Goal: Task Accomplishment & Management: Complete application form

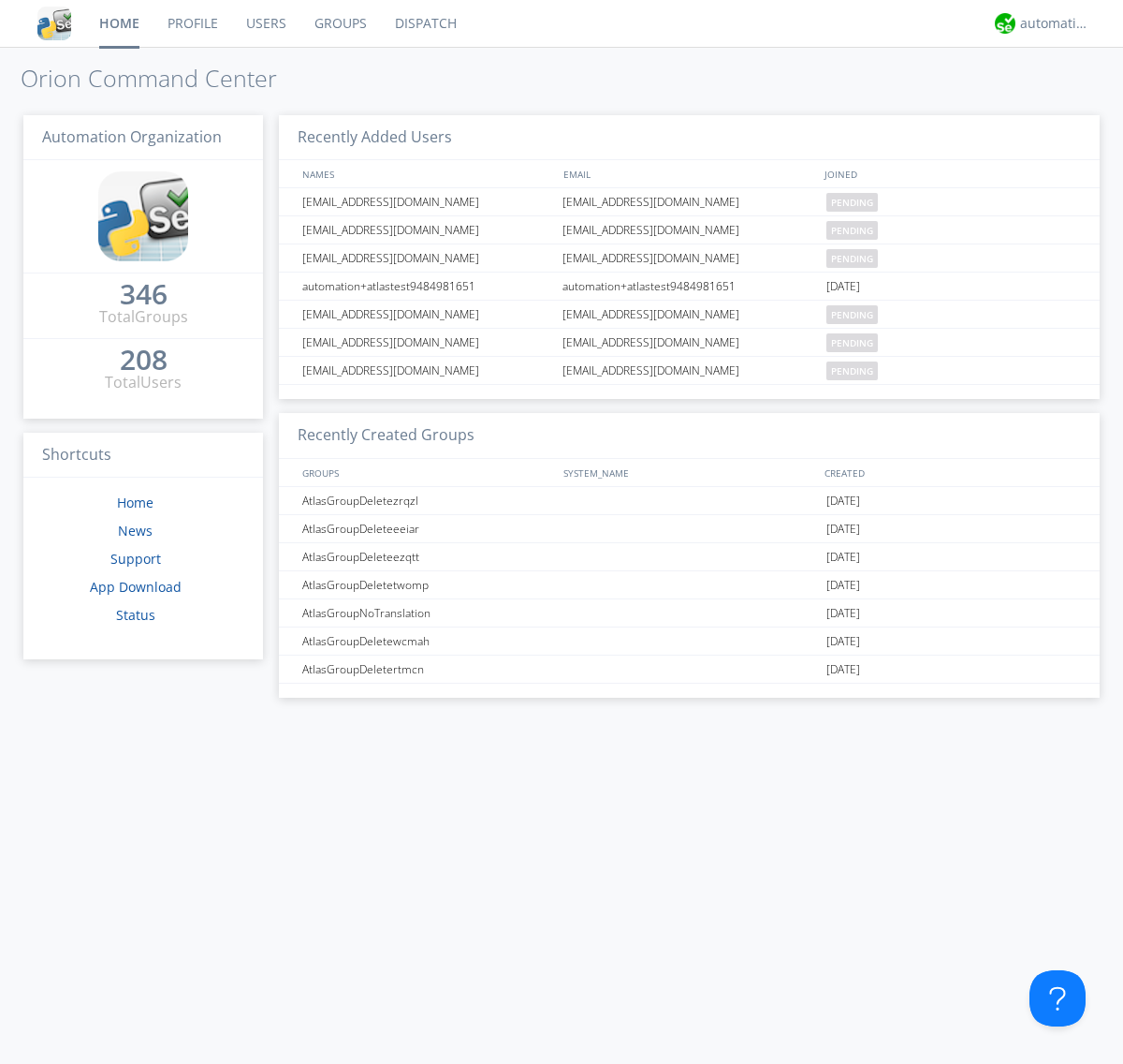
click at [265, 24] on link "Users" at bounding box center [266, 24] width 68 height 47
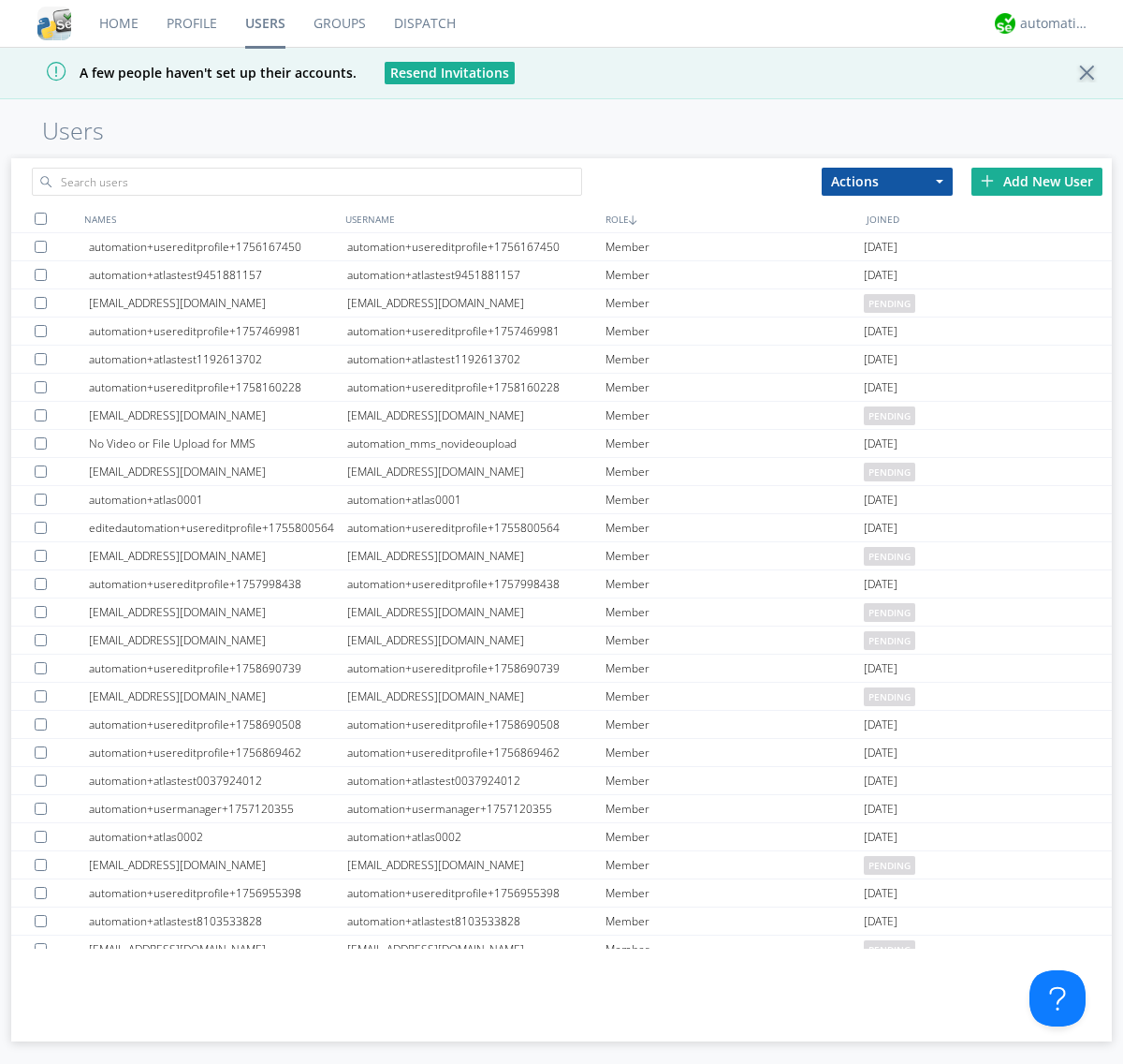
click at [1037, 181] on div "Add New User" at bounding box center [1036, 182] width 131 height 28
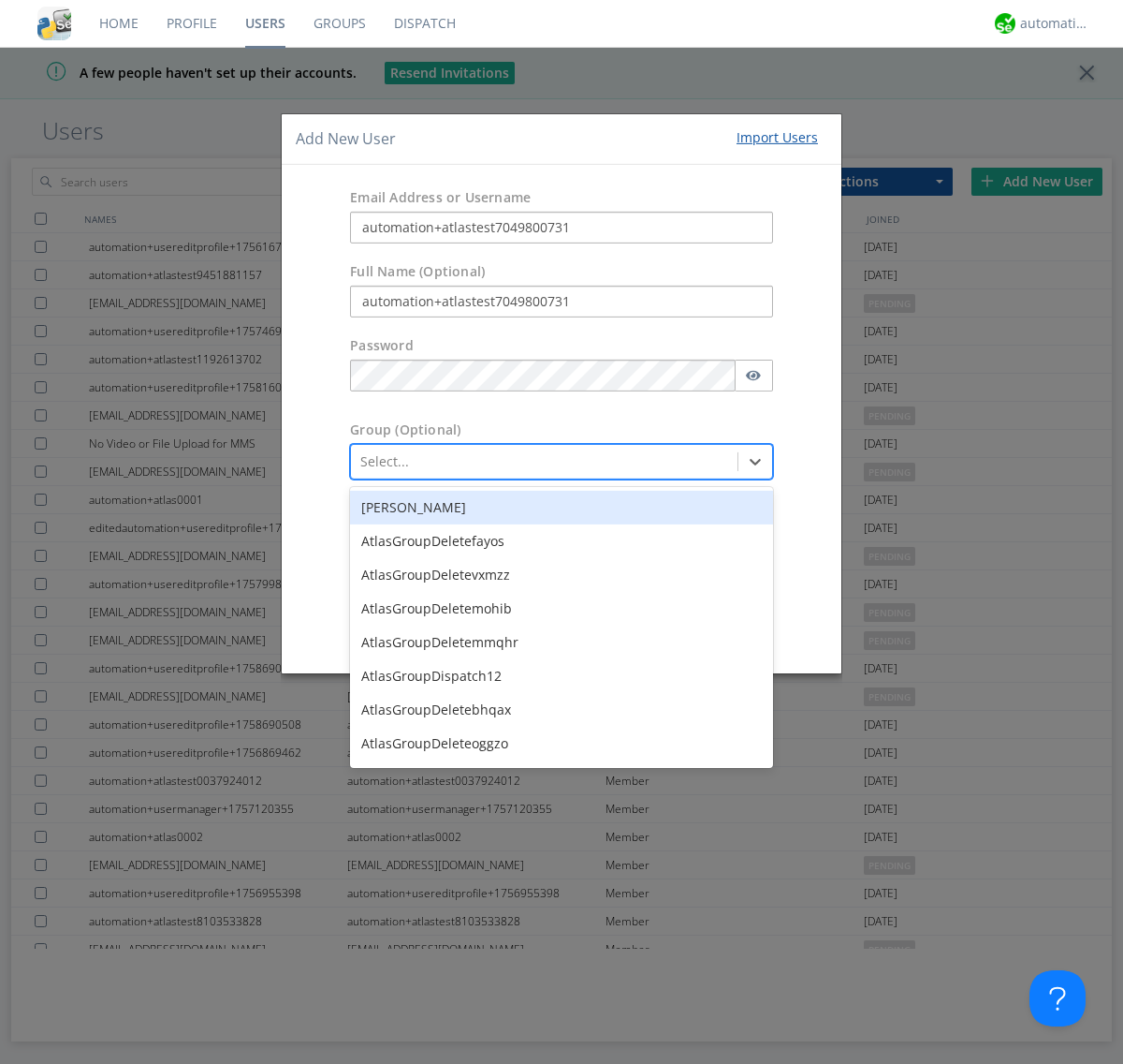
click at [687, 631] on button "Create User Account" at bounding box center [686, 631] width 159 height 28
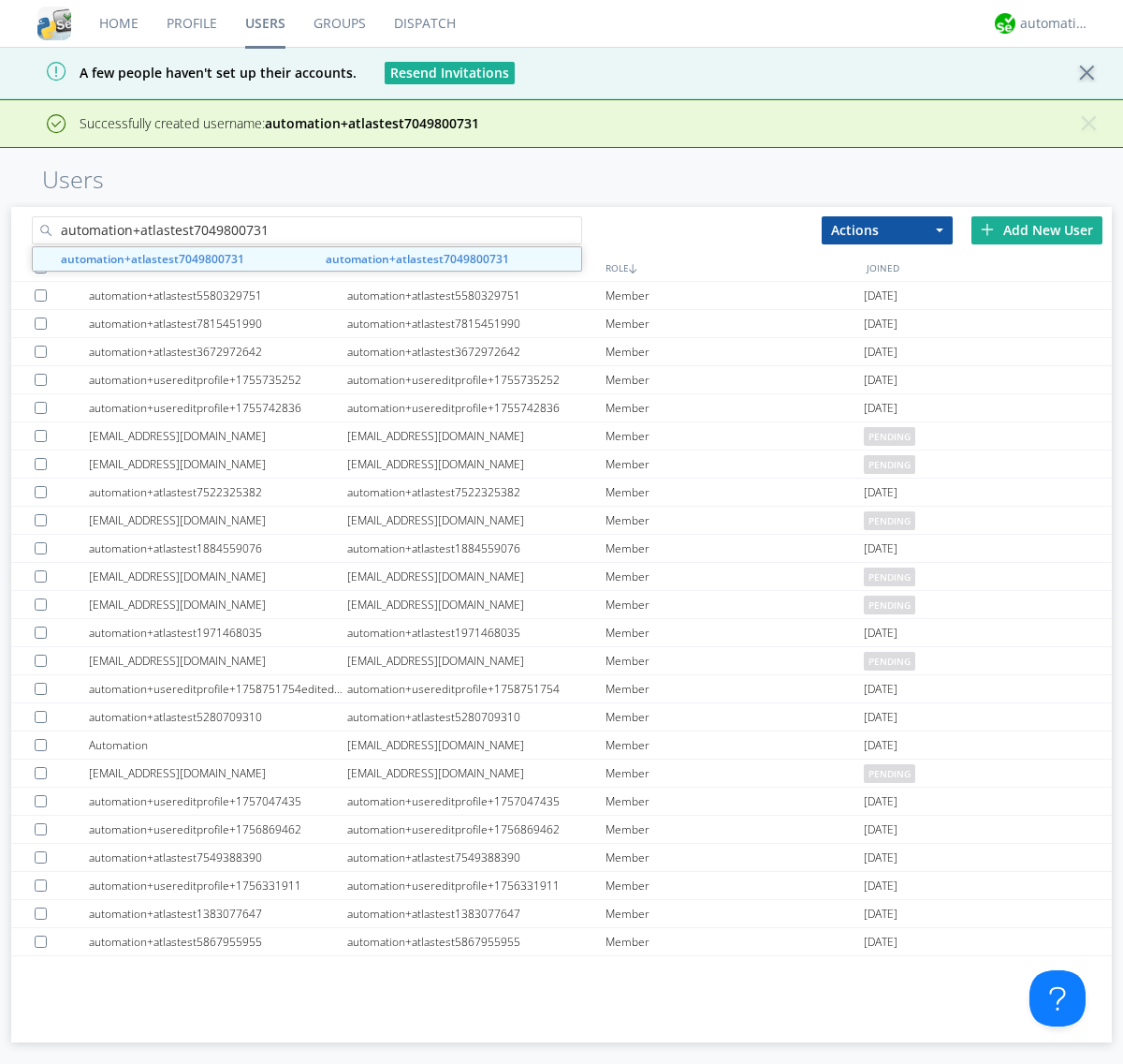
type input "automation+atlastest7049800731"
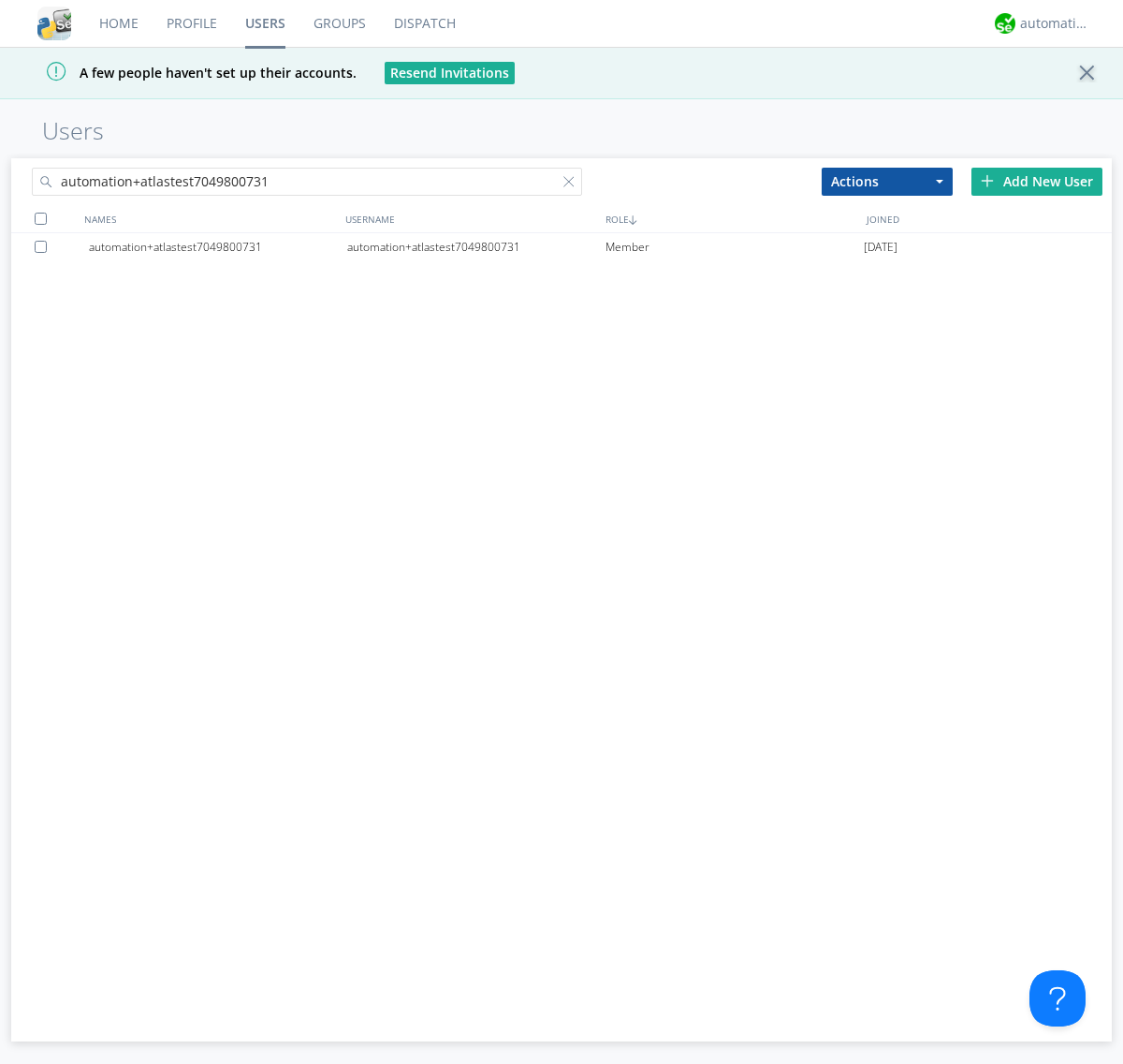
click at [475, 246] on div "automation+atlastest7049800731" at bounding box center [476, 247] width 258 height 28
